Goal: Information Seeking & Learning: Learn about a topic

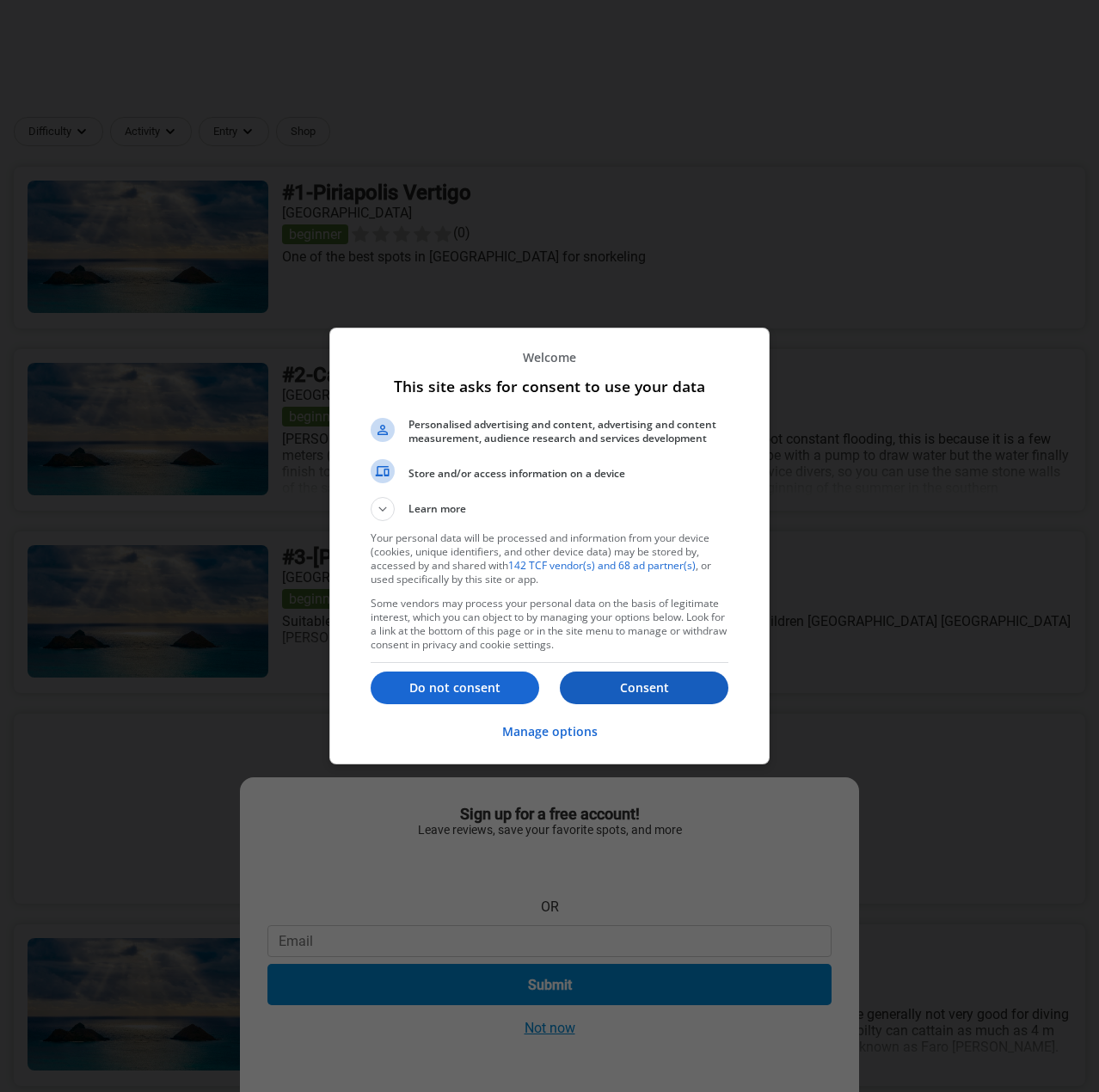
click at [682, 697] on button "Consent" at bounding box center [644, 688] width 169 height 33
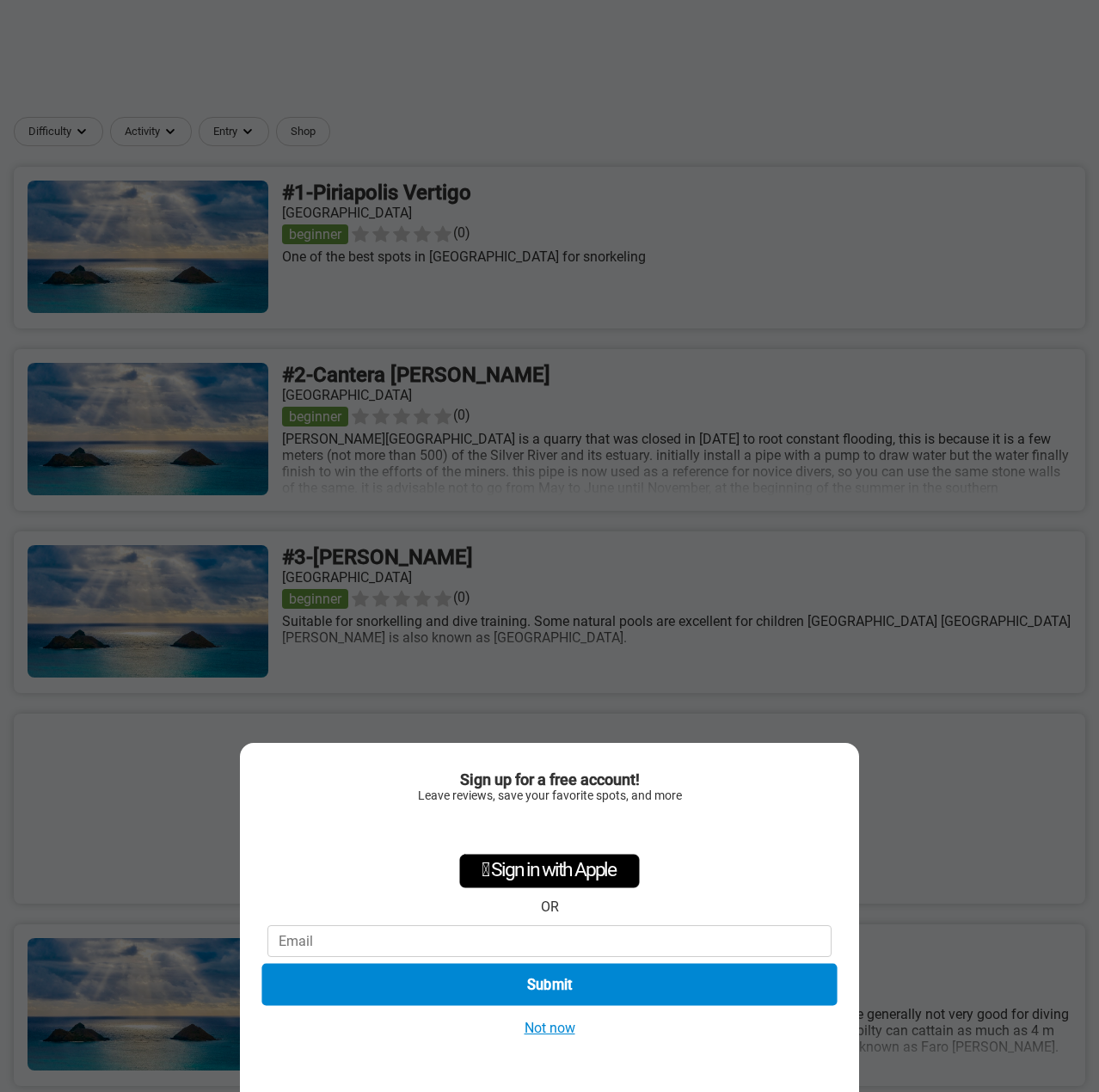
click at [569, 987] on button "Submit" at bounding box center [550, 984] width 576 height 42
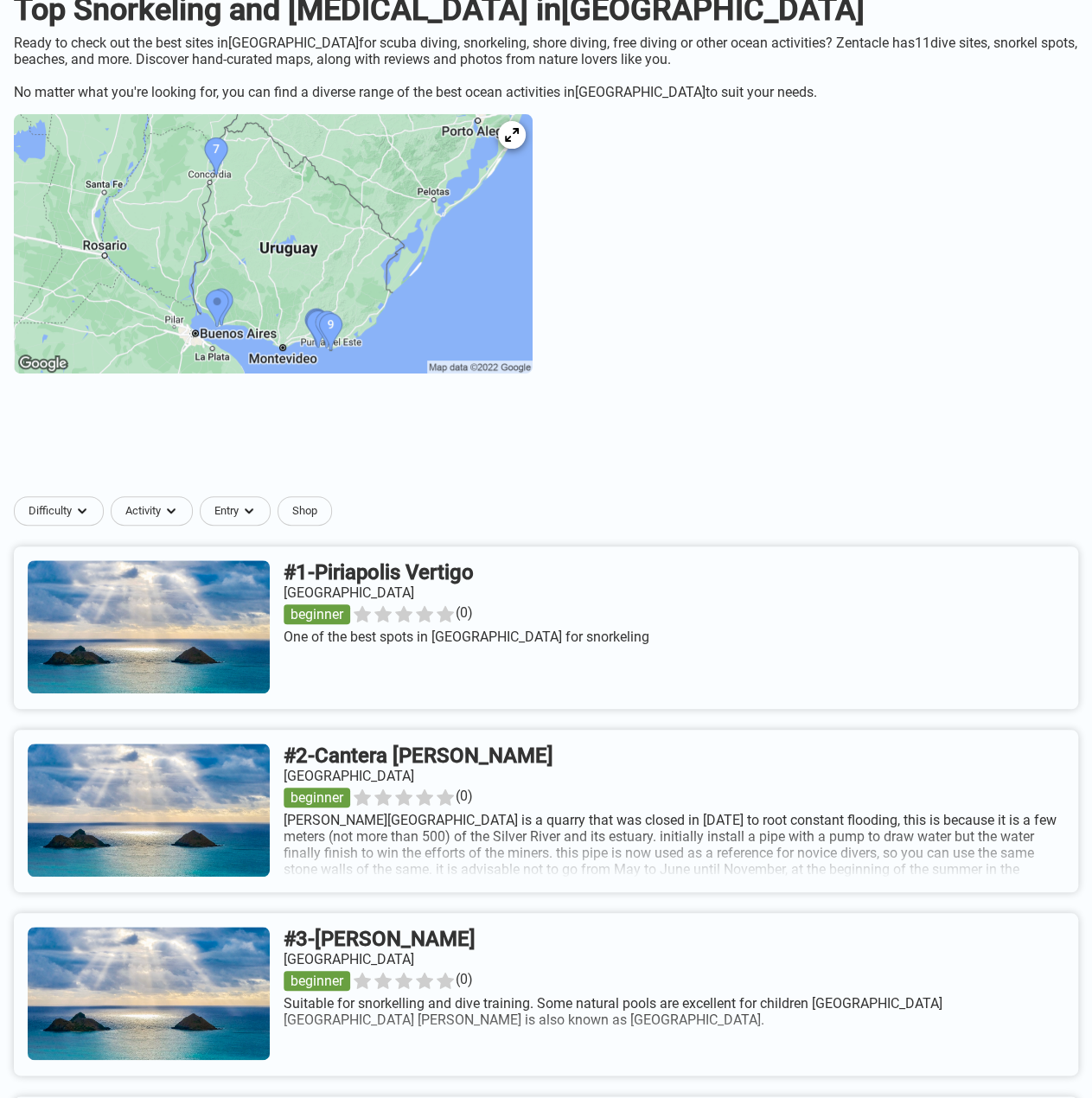
scroll to position [259, 0]
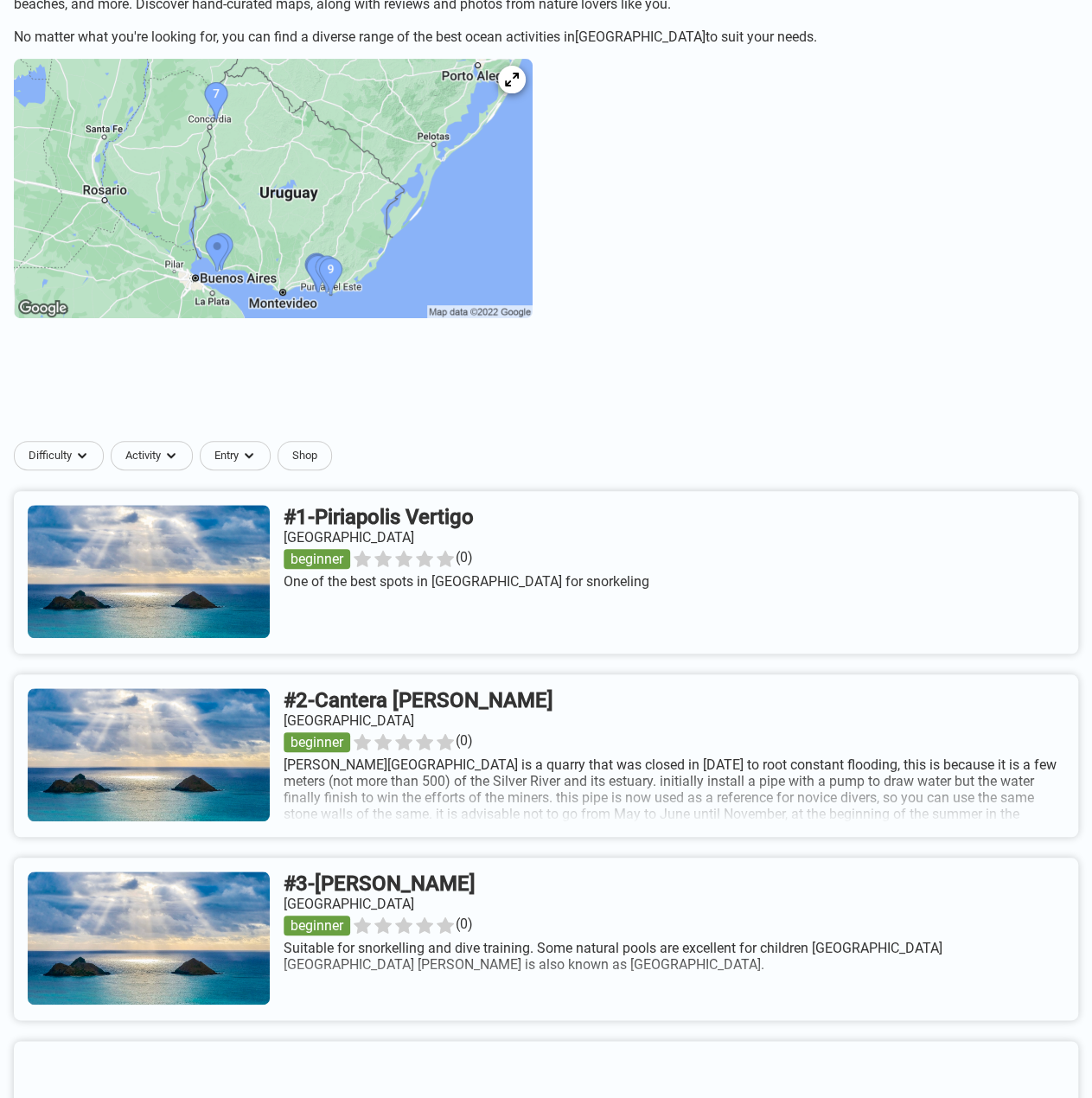
click at [482, 837] on link at bounding box center [546, 755] width 1064 height 162
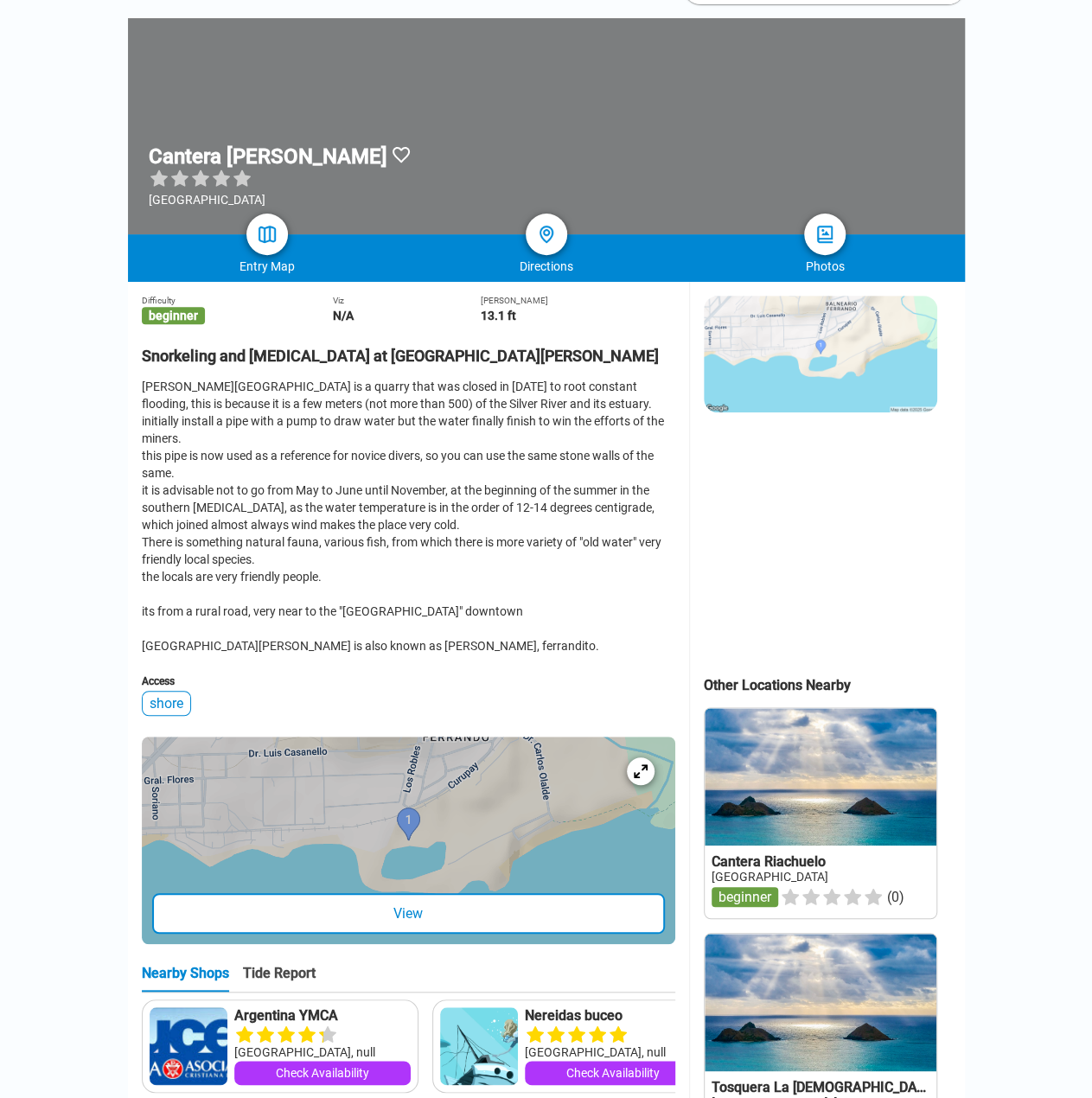
scroll to position [259, 0]
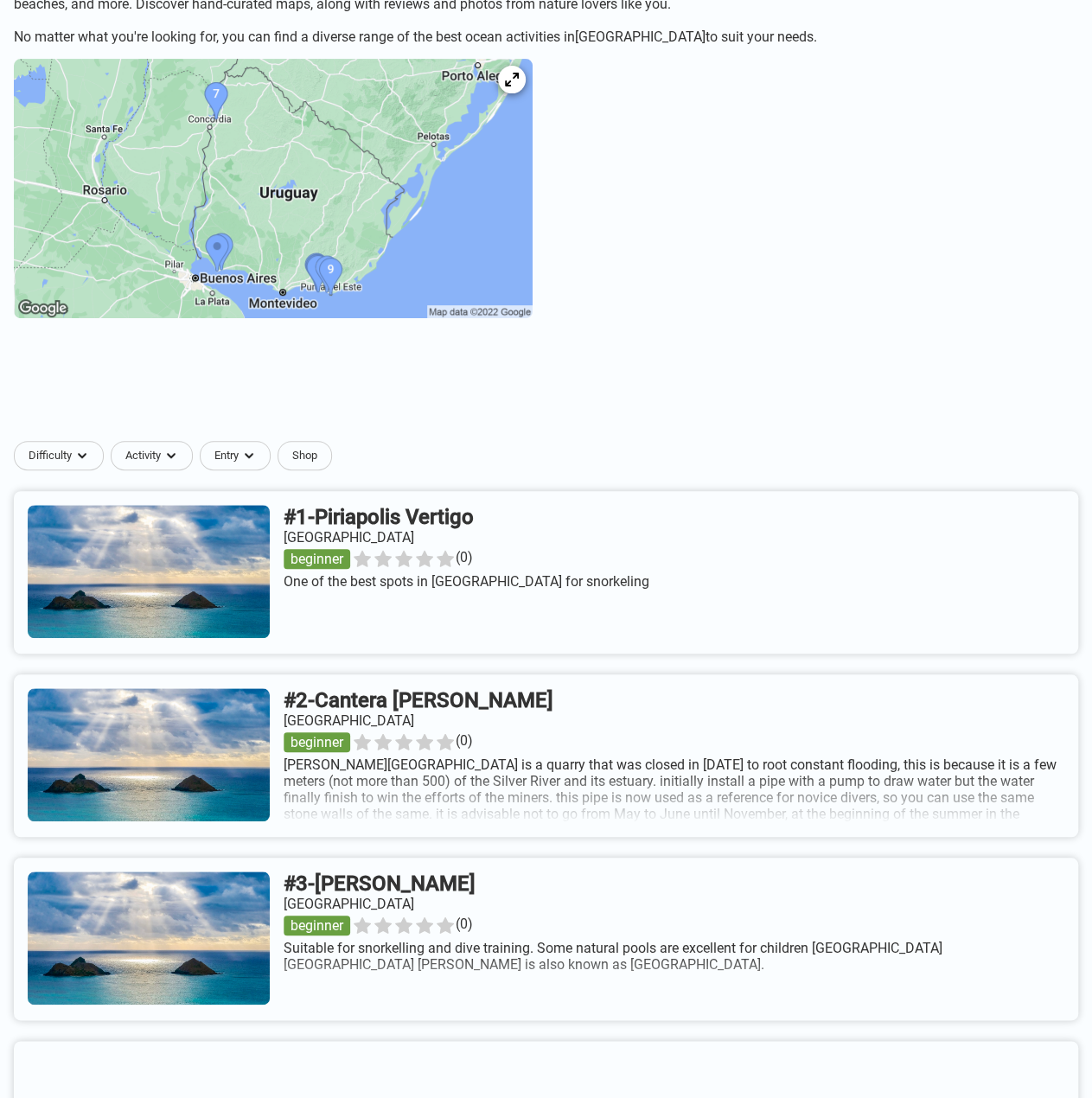
click at [523, 609] on link at bounding box center [546, 572] width 1064 height 162
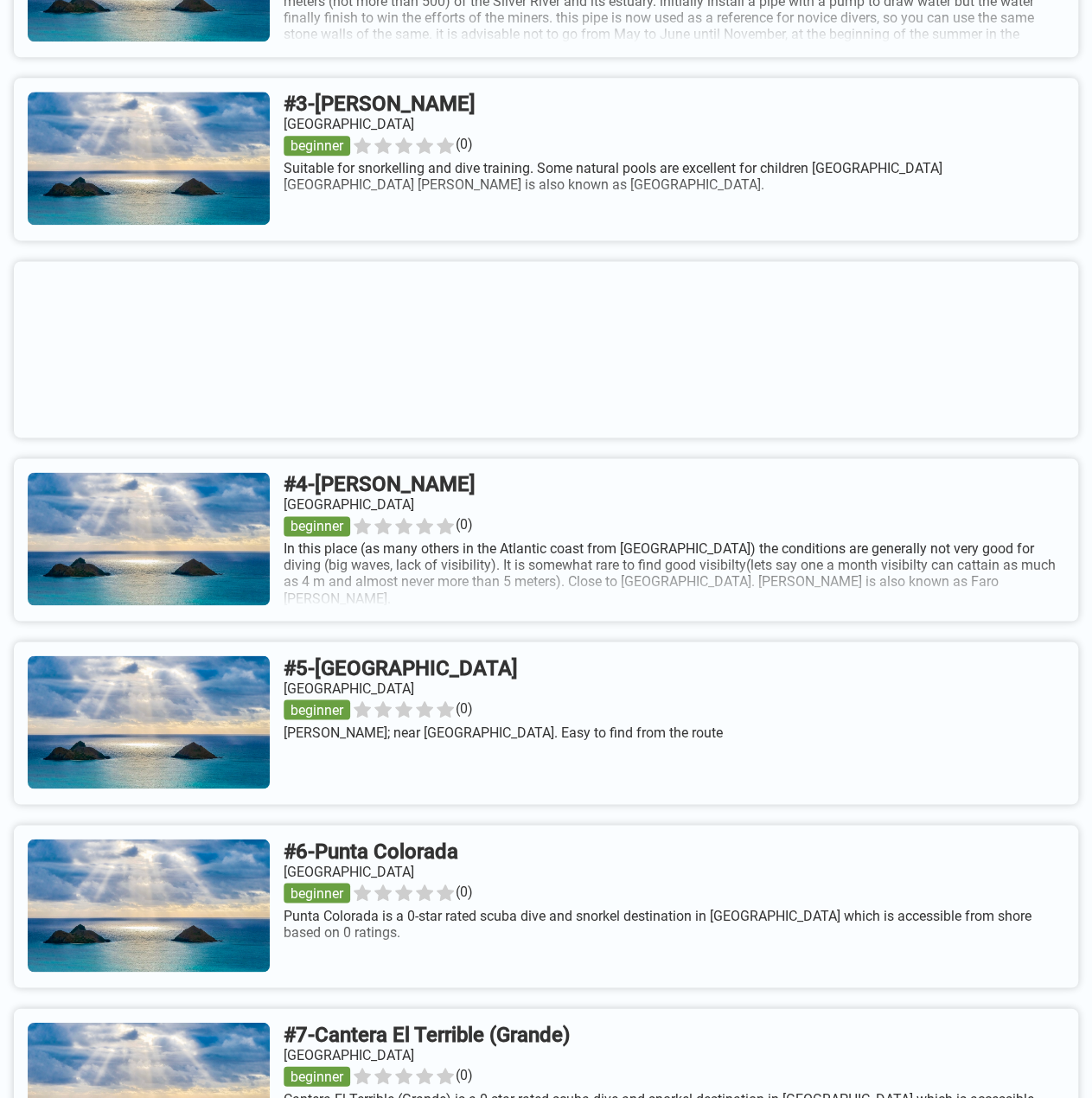
scroll to position [605, 0]
